Goal: Task Accomplishment & Management: Use online tool/utility

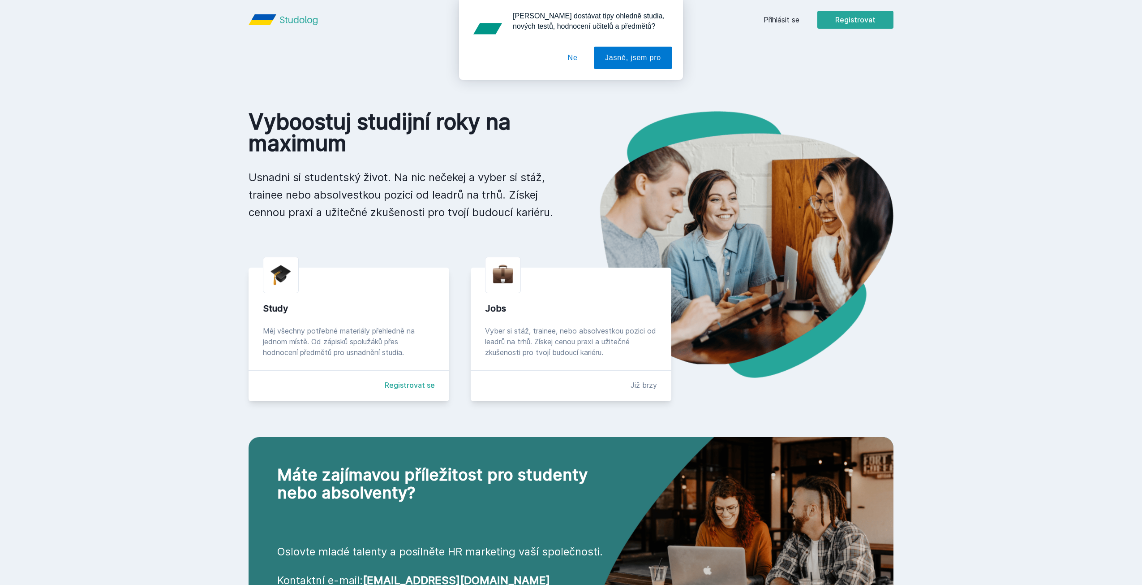
click at [583, 61] on button "Ne" at bounding box center [573, 58] width 32 height 22
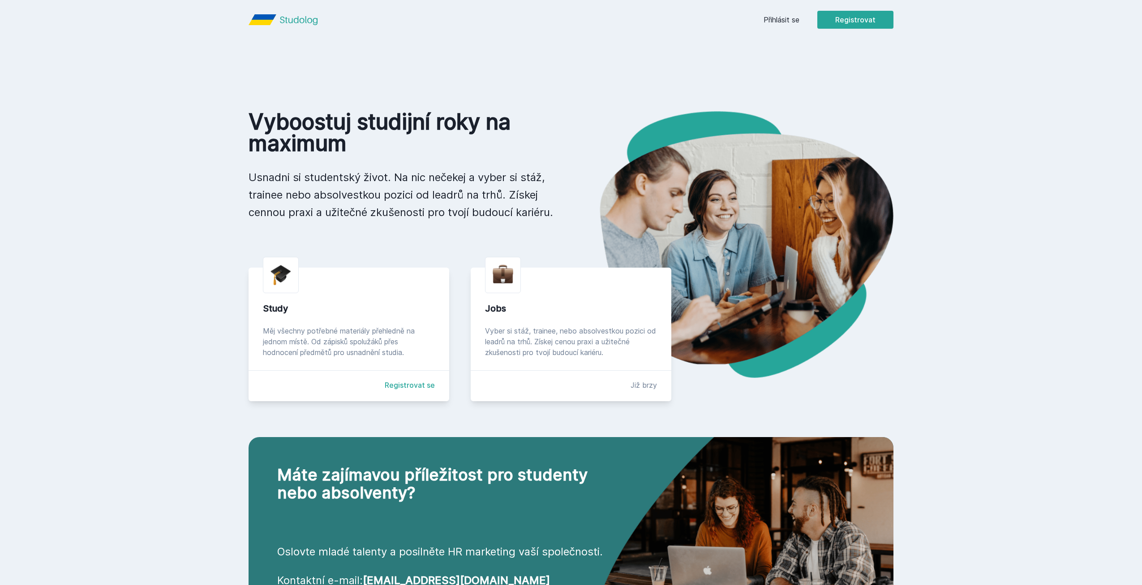
click at [796, 23] on link "Přihlásit se" at bounding box center [782, 19] width 36 height 11
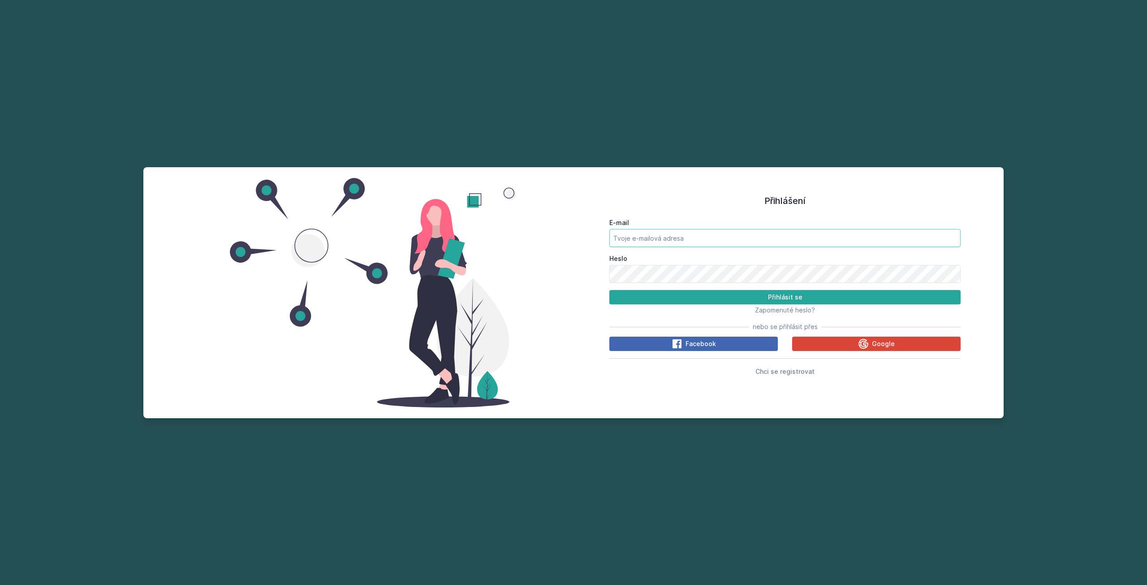
type input "[EMAIL_ADDRESS][DOMAIN_NAME]"
click at [682, 239] on input "[EMAIL_ADDRESS][DOMAIN_NAME]" at bounding box center [784, 238] width 351 height 18
click at [611, 295] on button "Přihlásit se" at bounding box center [784, 297] width 351 height 14
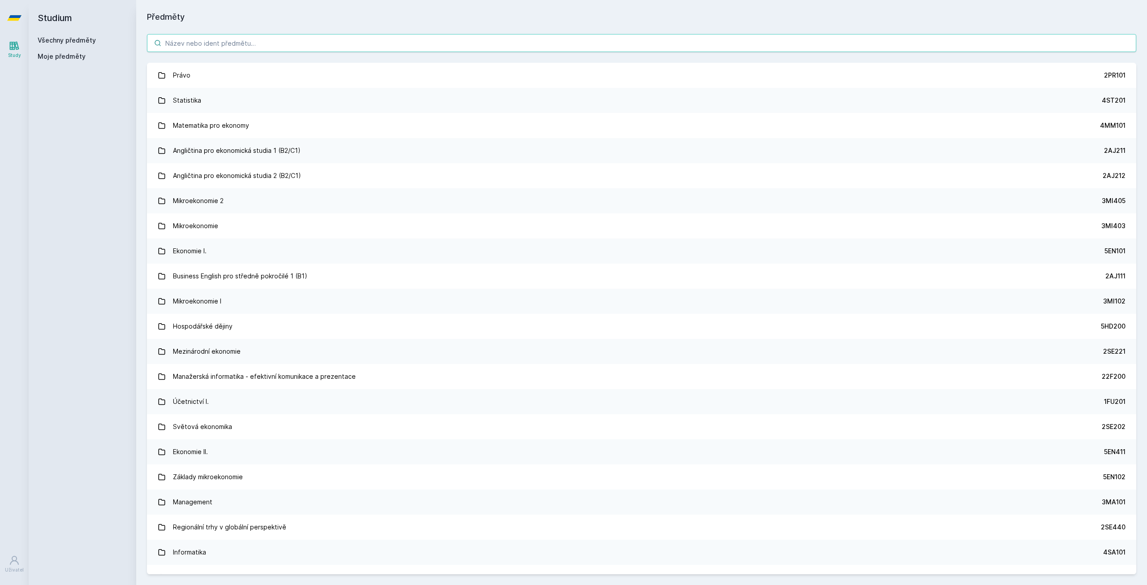
click at [197, 45] on input "search" at bounding box center [641, 43] width 989 height 18
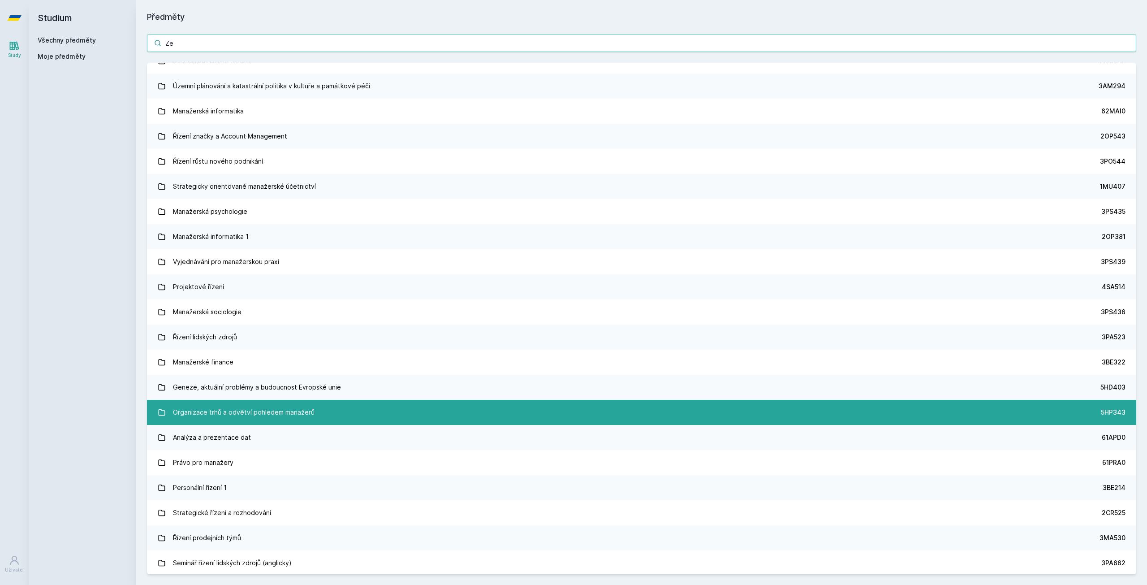
scroll to position [779, 0]
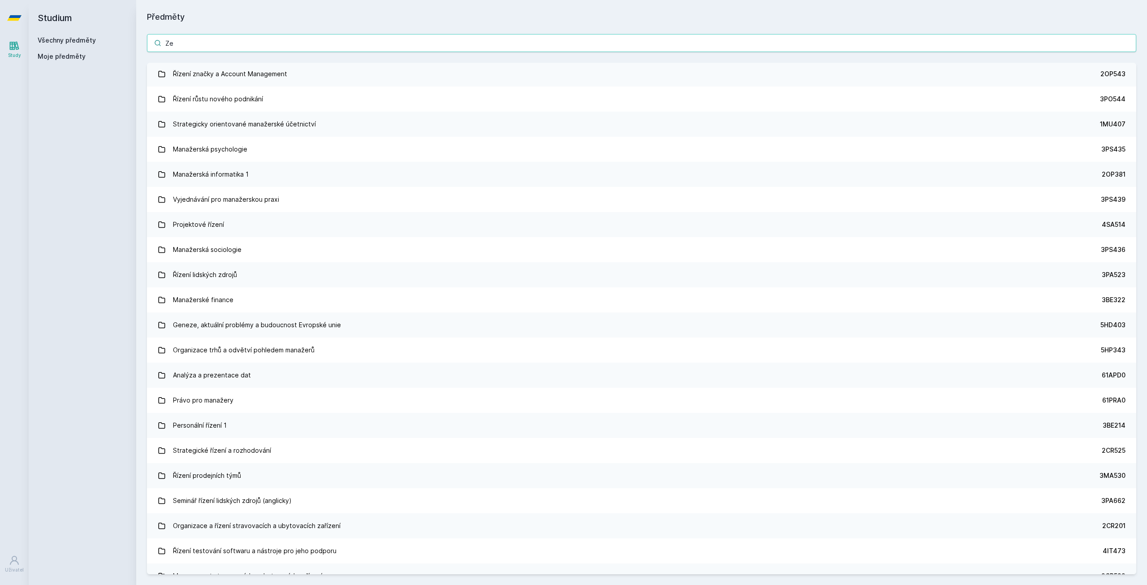
type input "Ze"
